Goal: Information Seeking & Learning: Learn about a topic

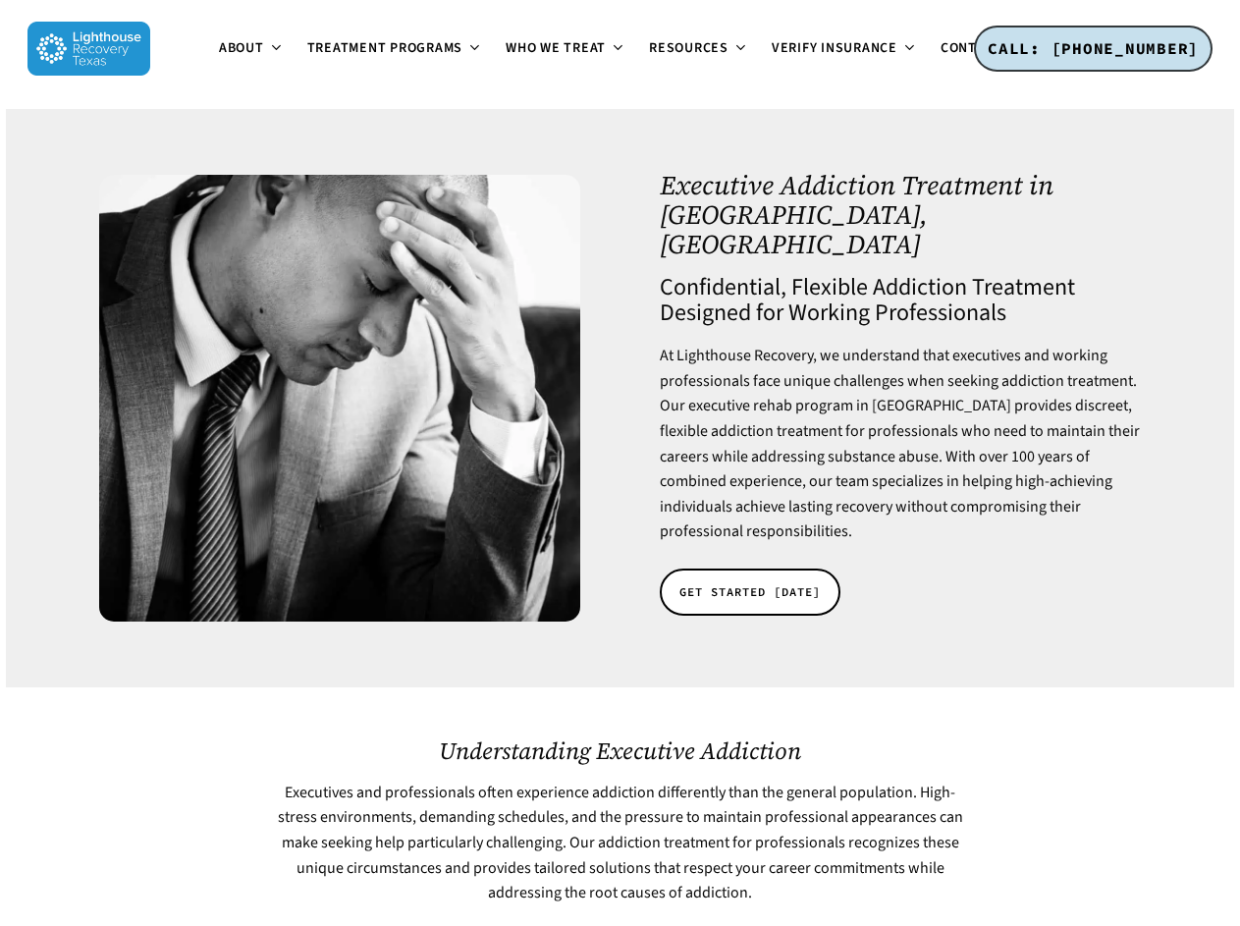
click at [219, 58] on span "About" at bounding box center [241, 48] width 45 height 20
click at [307, 58] on span "Treatment Programs" at bounding box center [385, 48] width 156 height 20
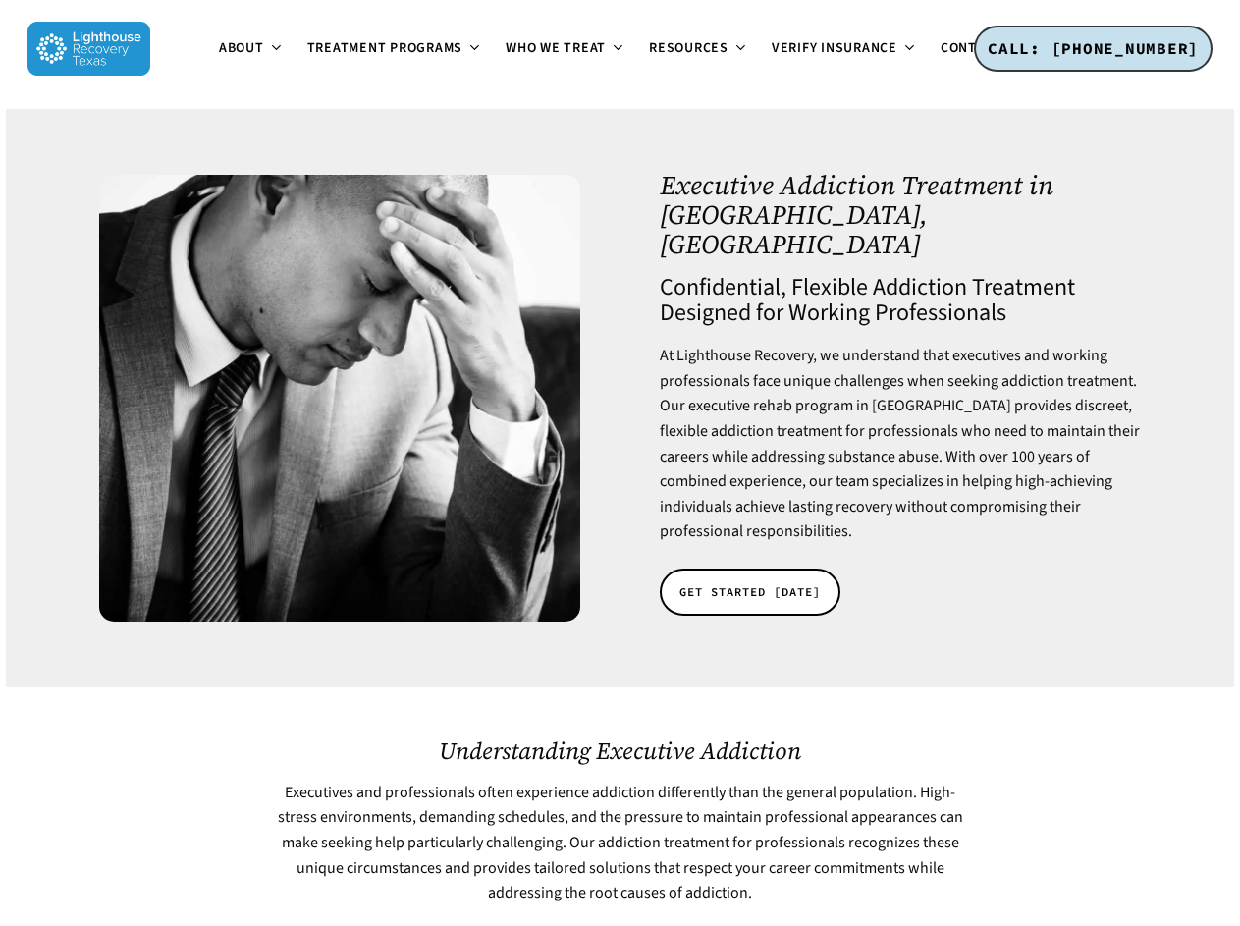
click at [649, 58] on span "Resources" at bounding box center [689, 48] width 80 height 20
